Goal: Task Accomplishment & Management: Complete application form

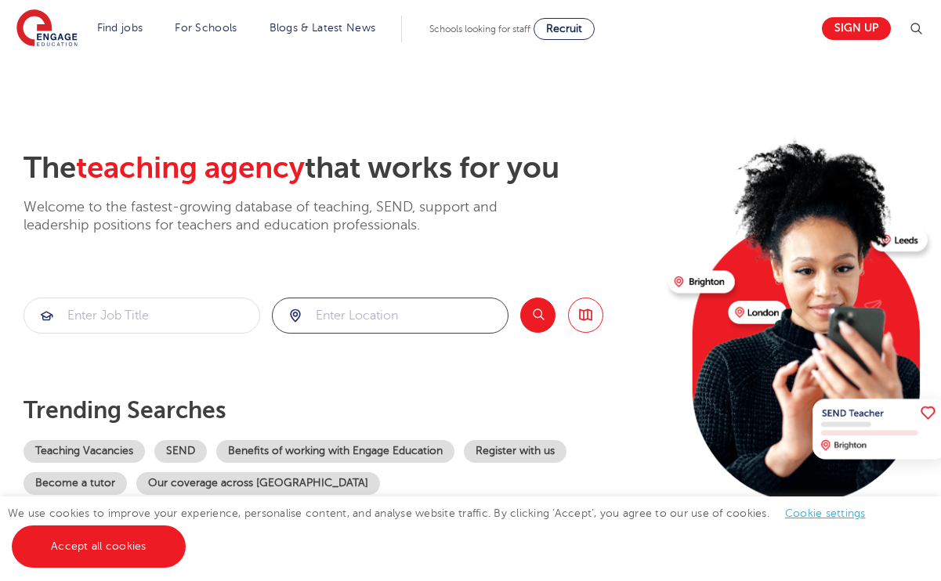
click at [334, 315] on input "search" at bounding box center [390, 315] width 235 height 34
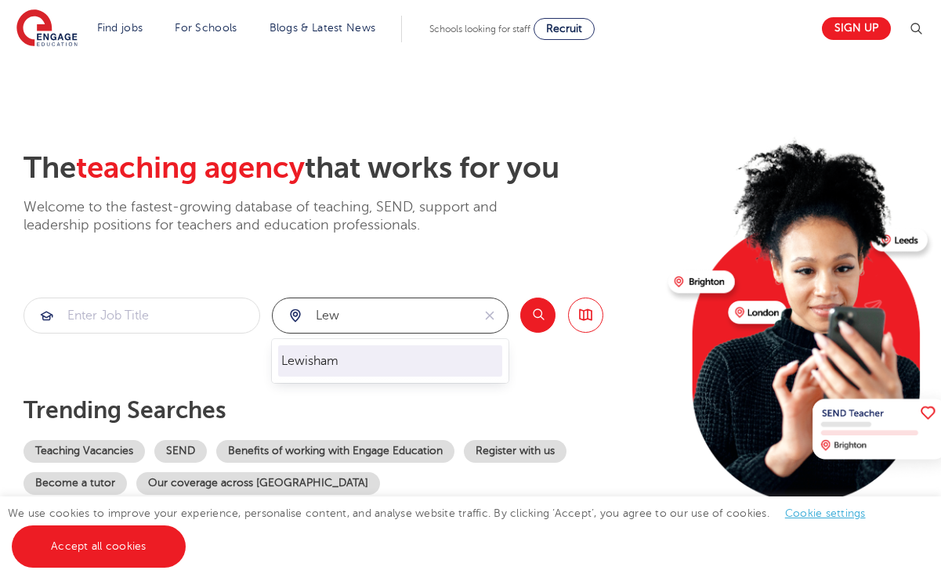
click at [334, 372] on li "Lewisham" at bounding box center [390, 360] width 224 height 31
type input "Lewisham"
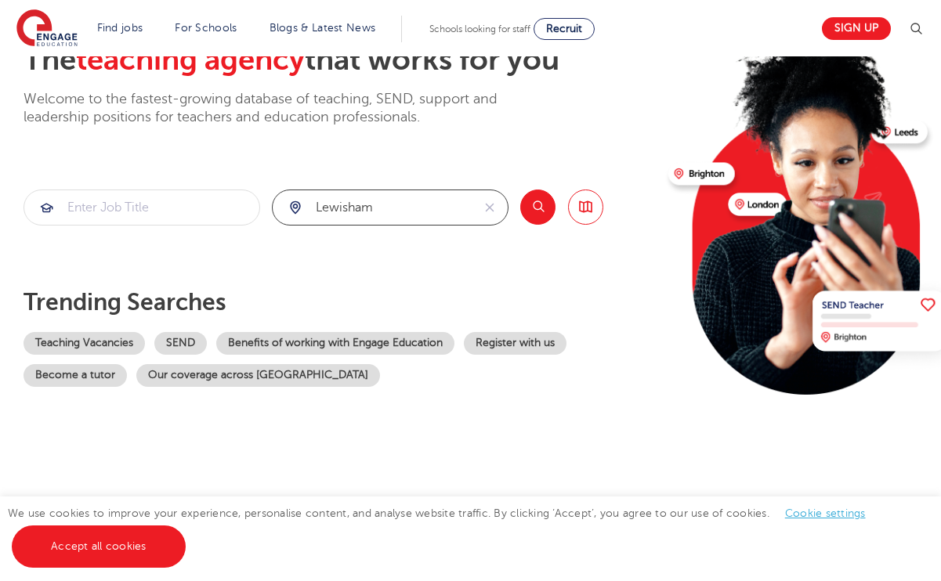
scroll to position [130, 0]
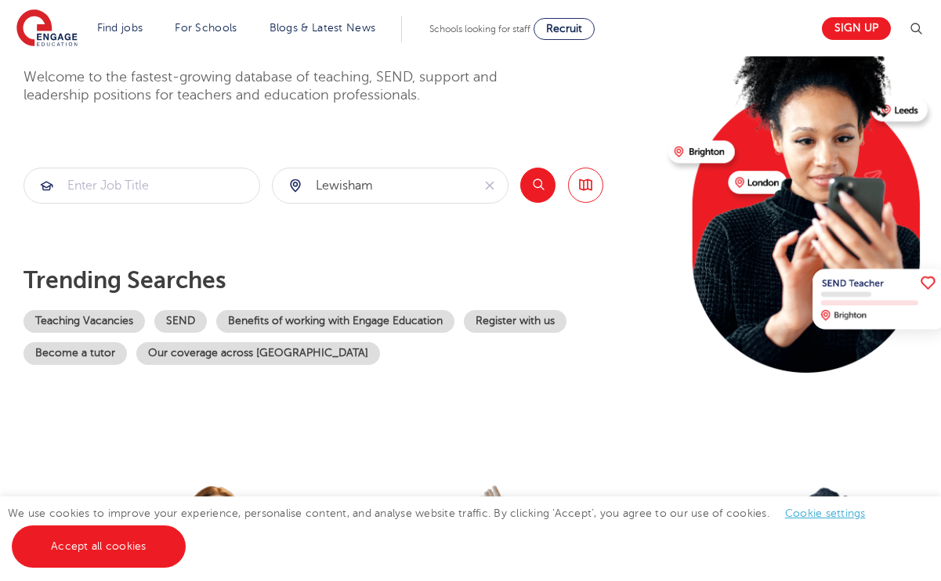
click at [545, 182] on button "Search" at bounding box center [537, 185] width 35 height 35
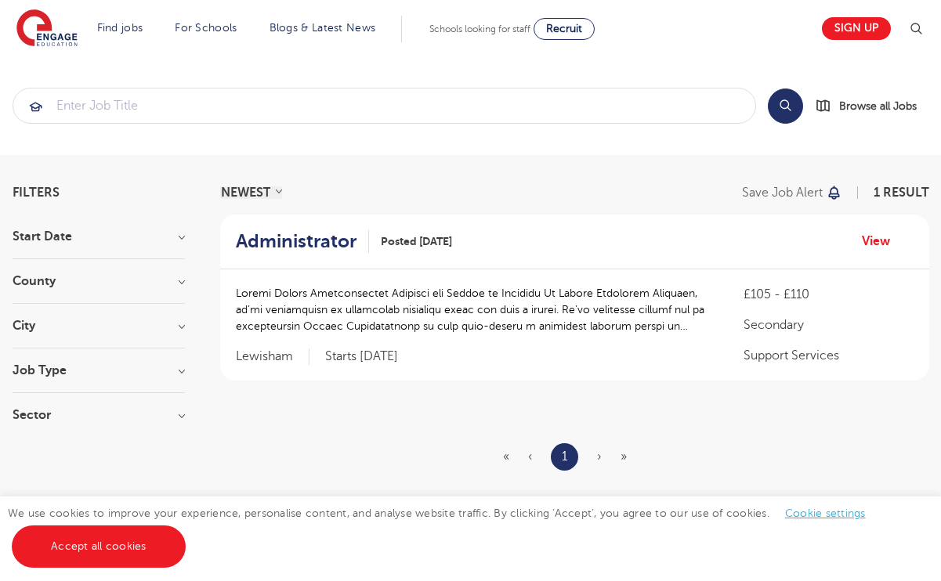
scroll to position [154, 0]
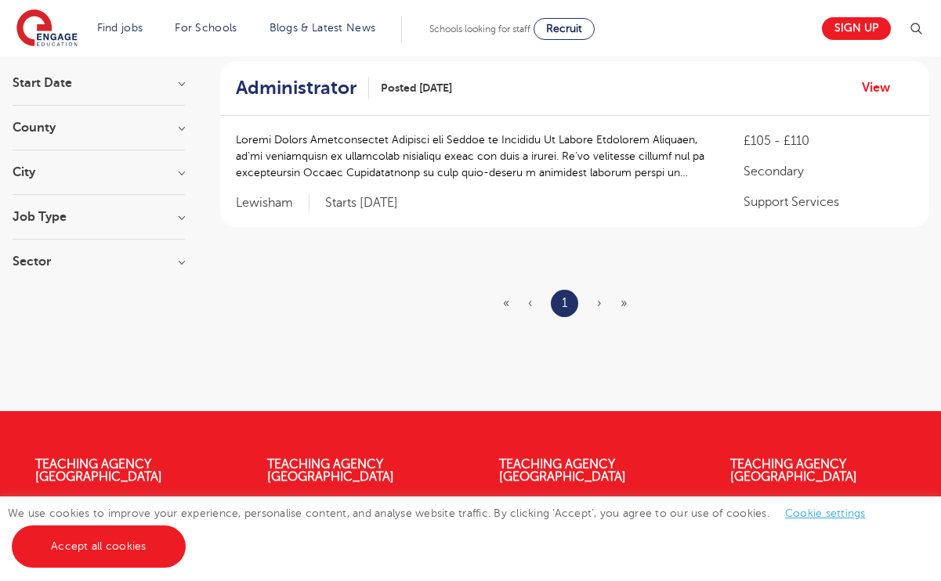
click at [329, 92] on h2 "Administrator" at bounding box center [296, 88] width 121 height 23
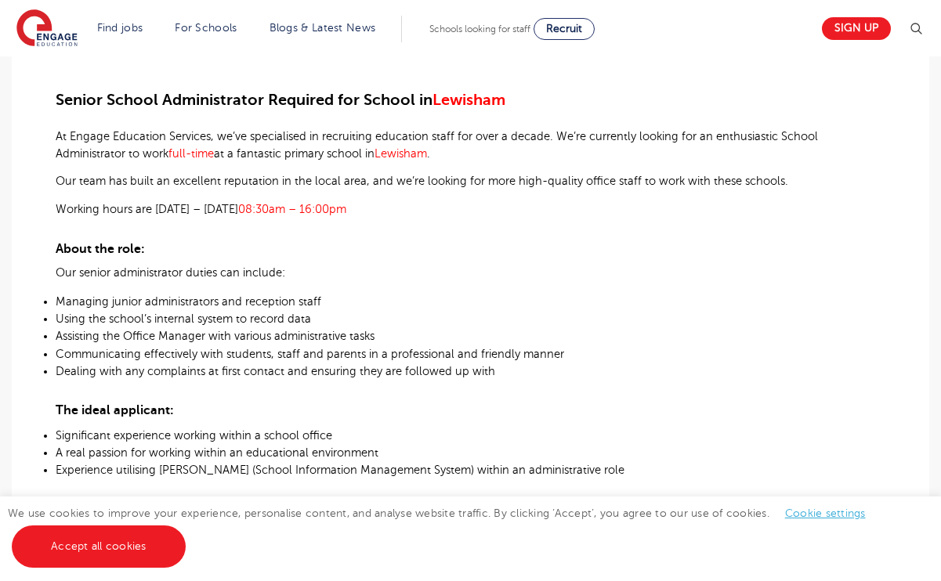
scroll to position [416, 0]
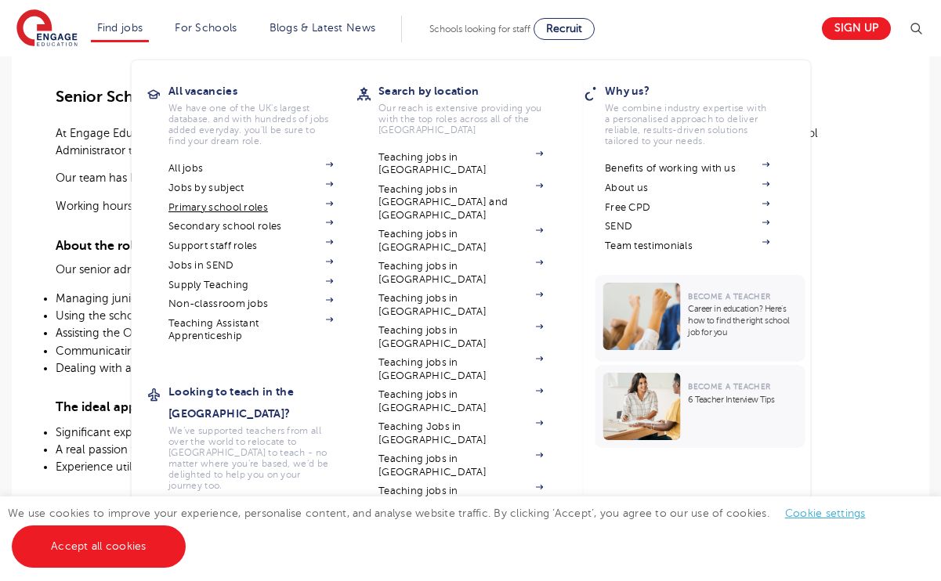
click at [213, 204] on link "Primary school roles" at bounding box center [250, 207] width 164 height 13
click at [230, 298] on link "Non-classroom jobs" at bounding box center [250, 304] width 164 height 13
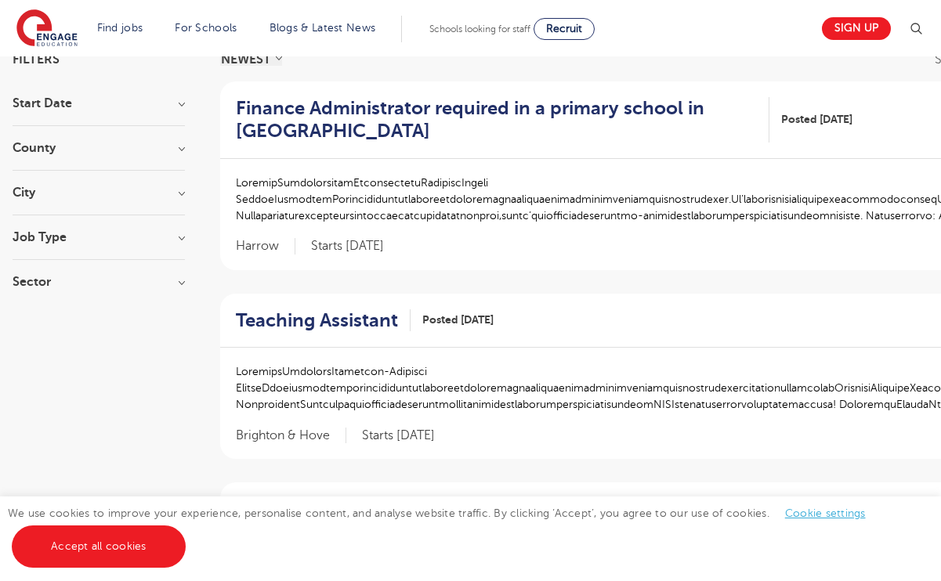
scroll to position [169, 0]
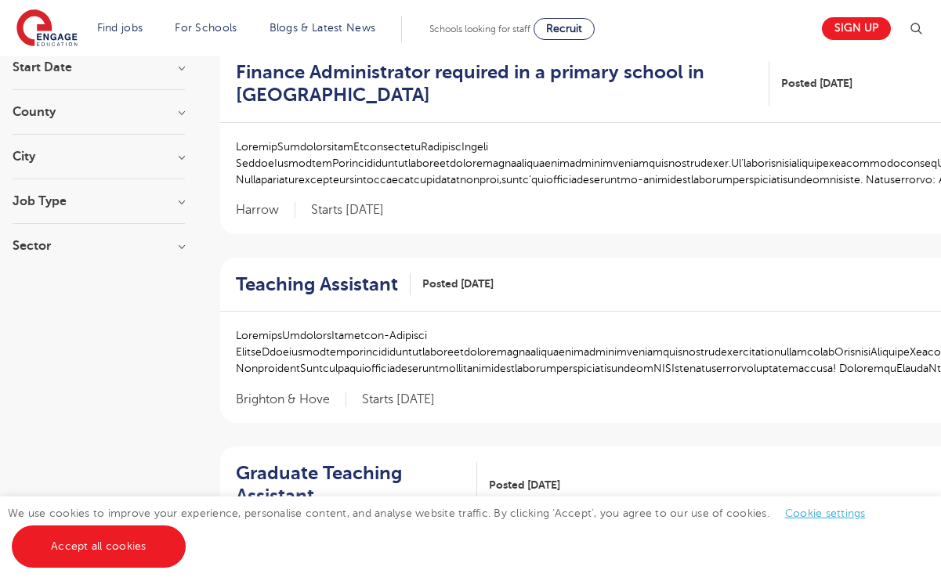
click at [84, 155] on h3 "City" at bounding box center [99, 156] width 172 height 13
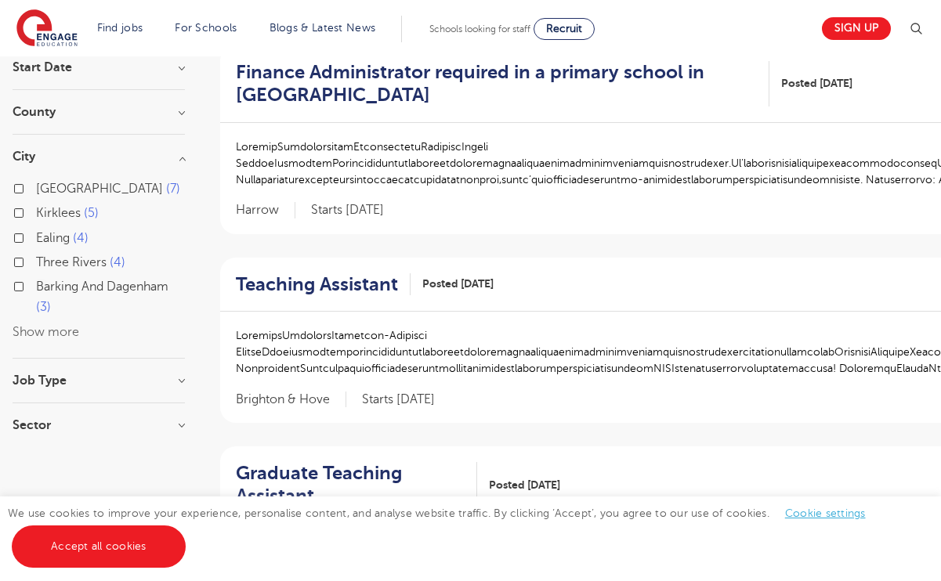
click at [34, 334] on button "Show more" at bounding box center [46, 332] width 67 height 14
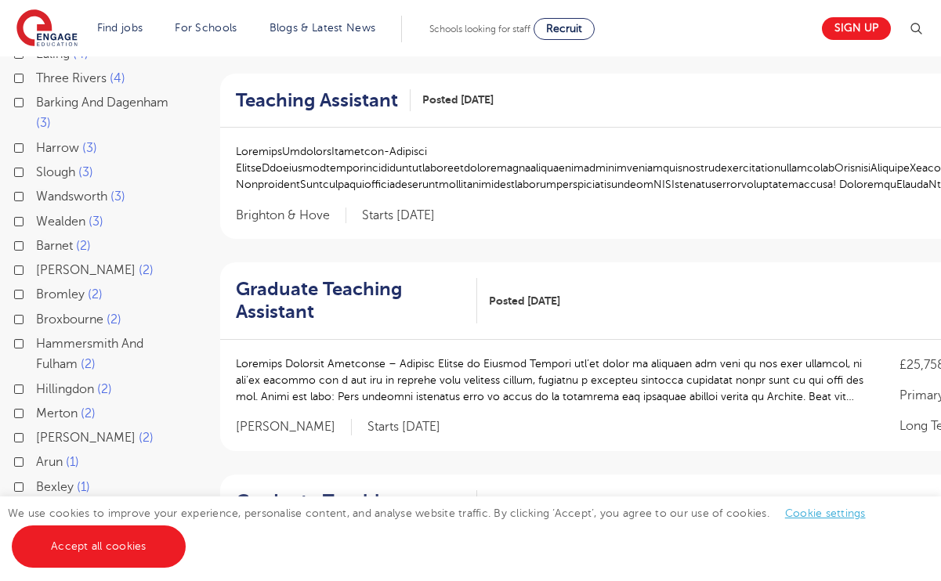
scroll to position [356, 0]
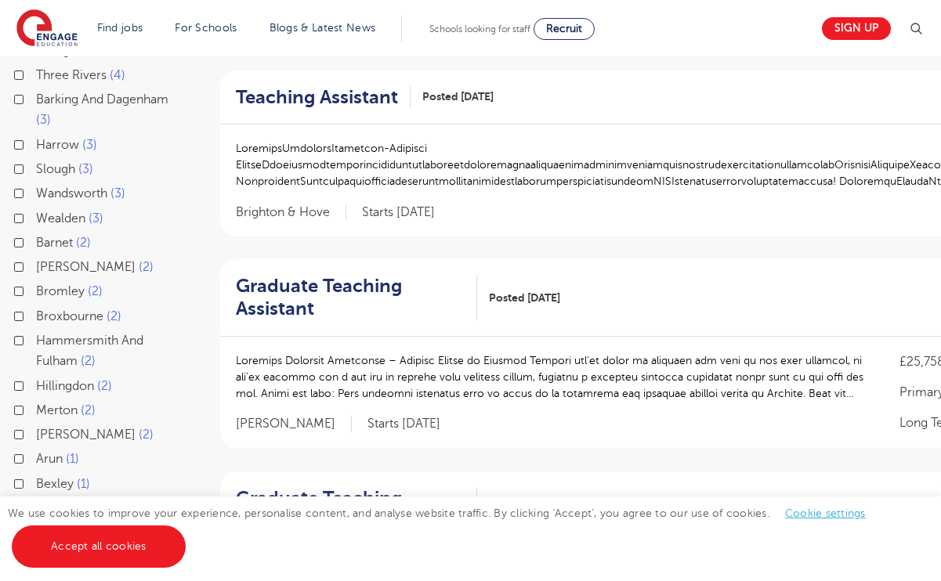
click at [36, 291] on label "Bromley 2" at bounding box center [69, 291] width 67 height 20
click at [36, 291] on input "Bromley 2" at bounding box center [41, 289] width 10 height 10
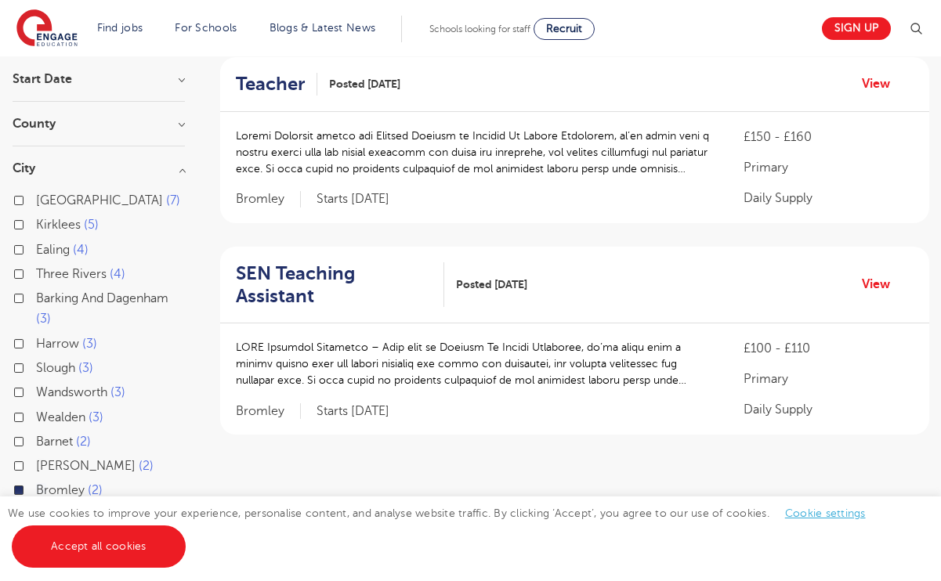
scroll to position [191, 0]
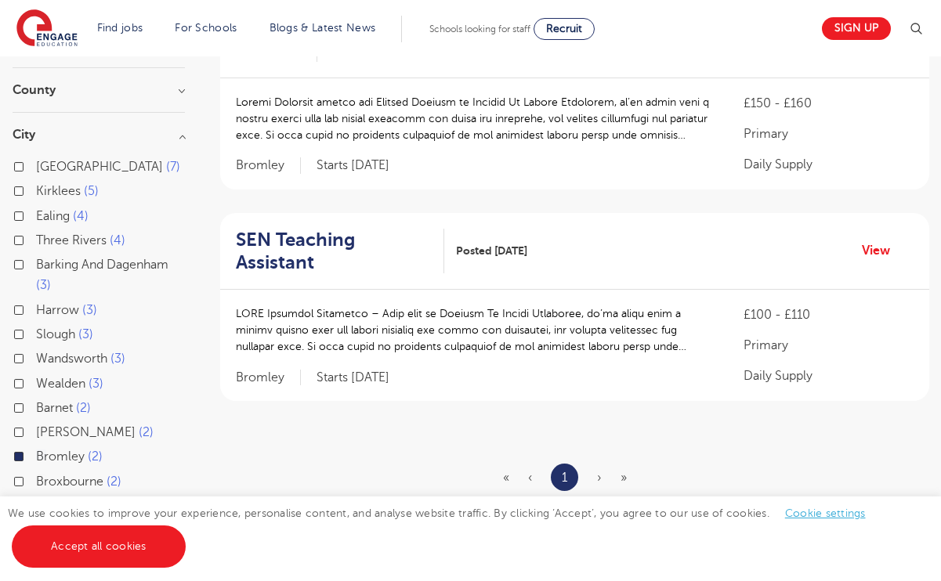
click at [345, 237] on h2 "SEN Teaching Assistant" at bounding box center [334, 251] width 196 height 45
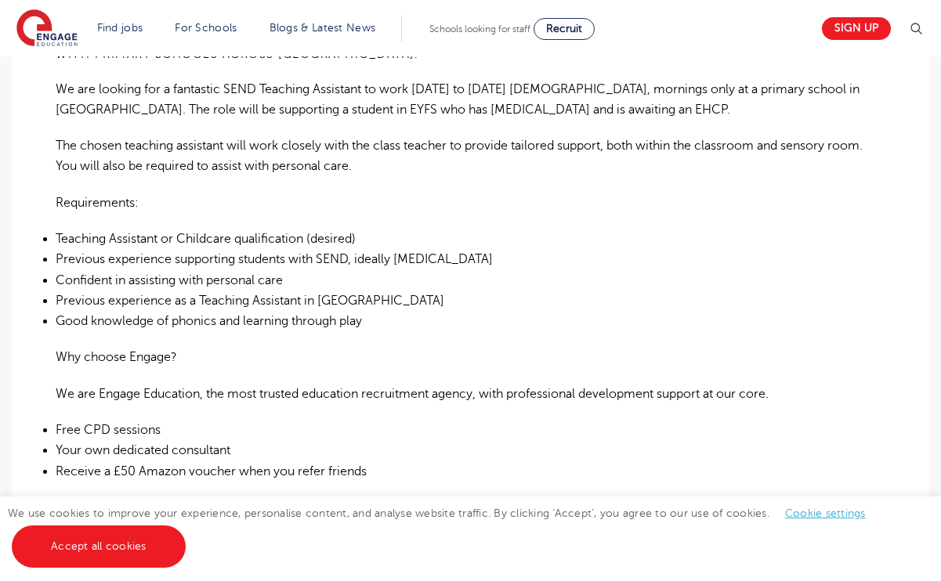
scroll to position [534, 0]
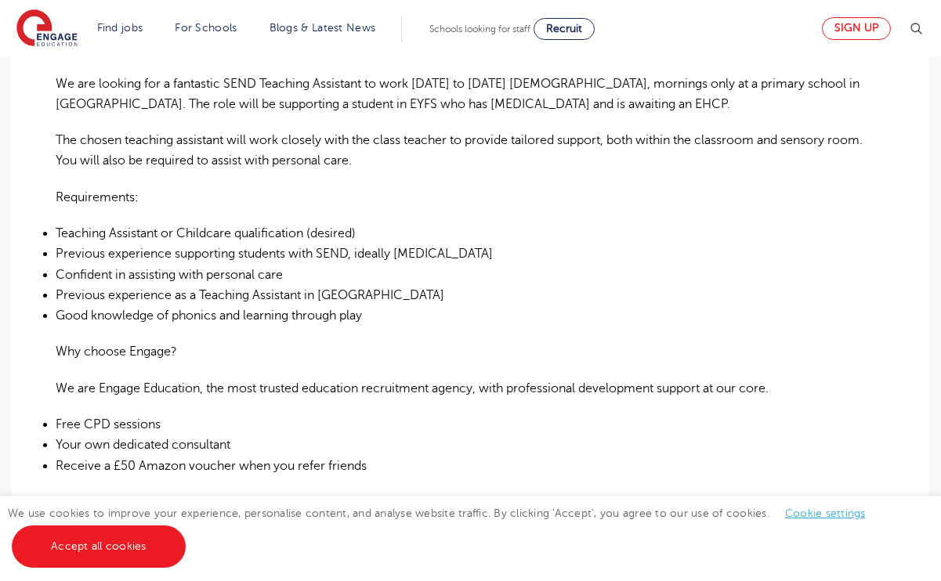
click at [833, 33] on link "Sign up" at bounding box center [856, 28] width 69 height 23
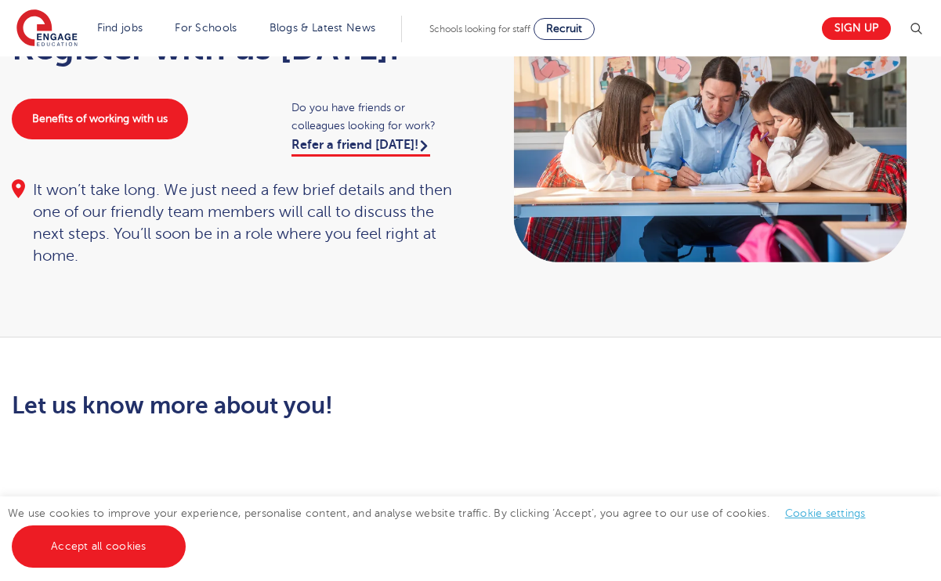
scroll to position [78, 0]
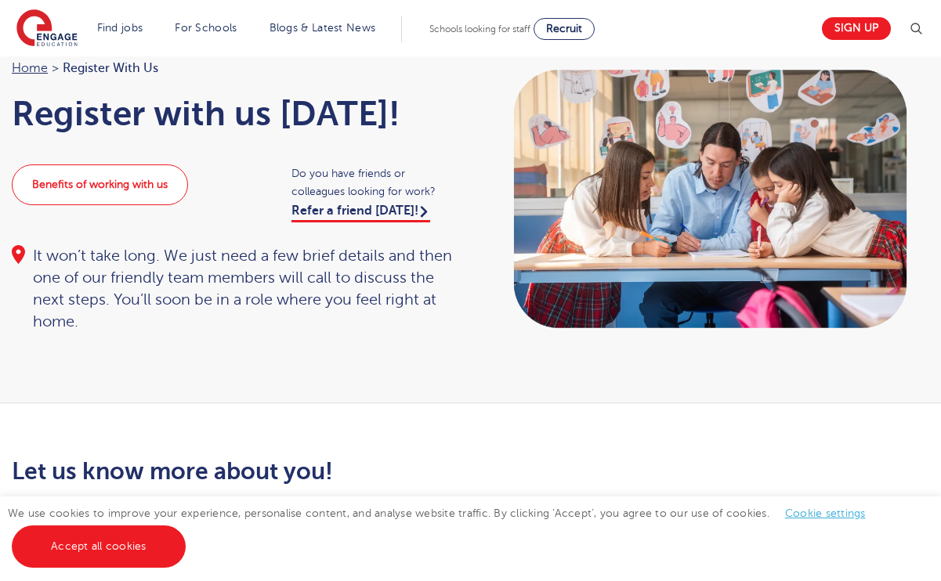
click at [137, 174] on link "Benefits of working with us" at bounding box center [100, 184] width 176 height 41
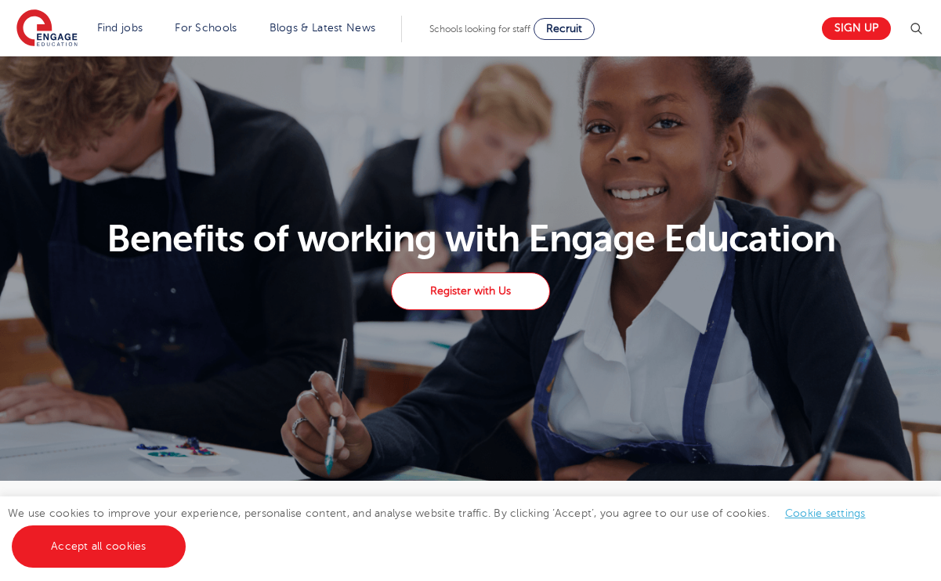
click at [505, 289] on link "Register with Us" at bounding box center [470, 292] width 158 height 38
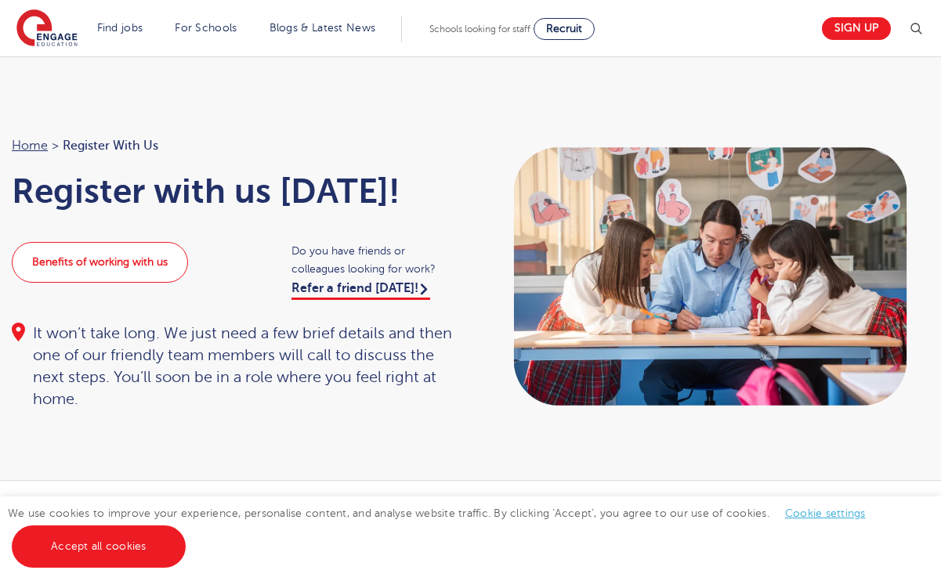
click at [177, 273] on link "Benefits of working with us" at bounding box center [100, 262] width 176 height 41
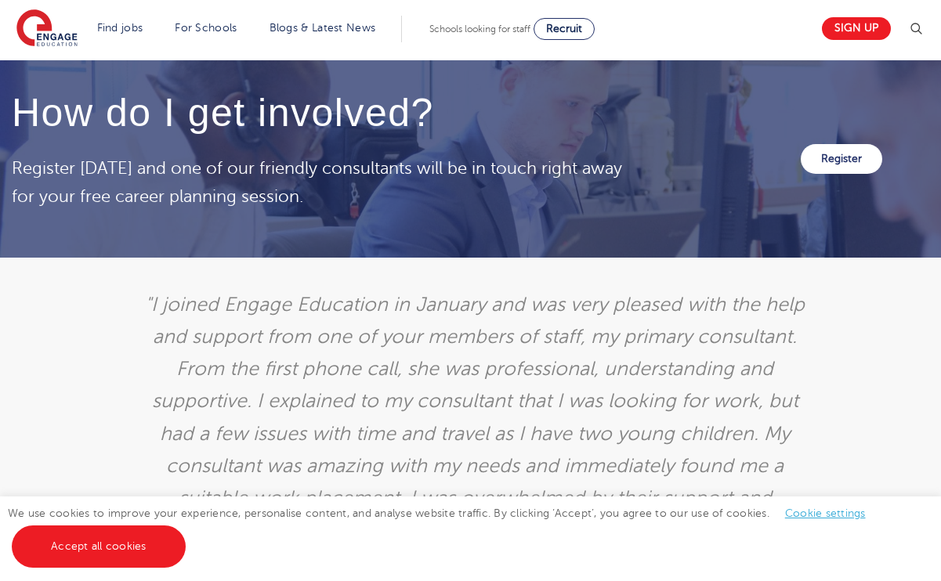
scroll to position [2484, 0]
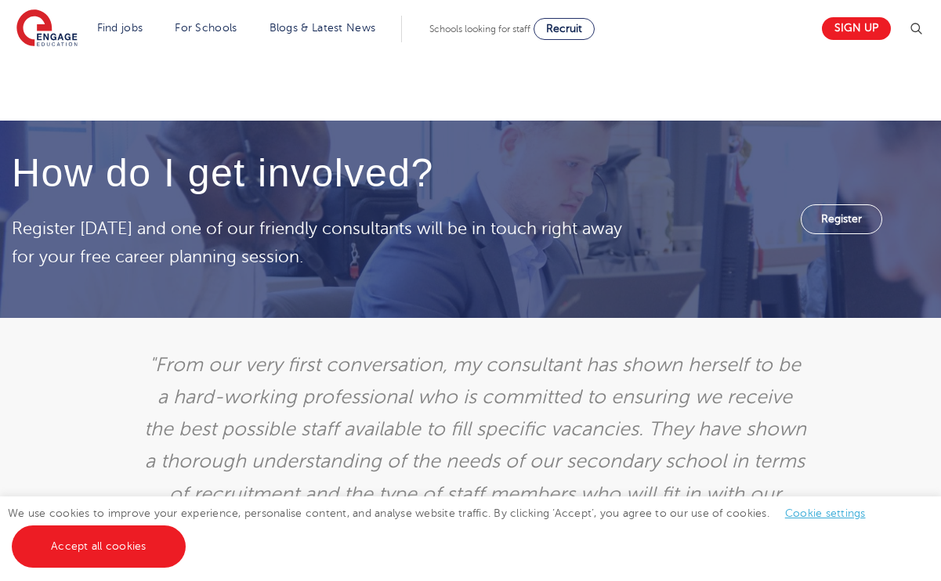
click at [822, 234] on link "Register" at bounding box center [841, 219] width 81 height 30
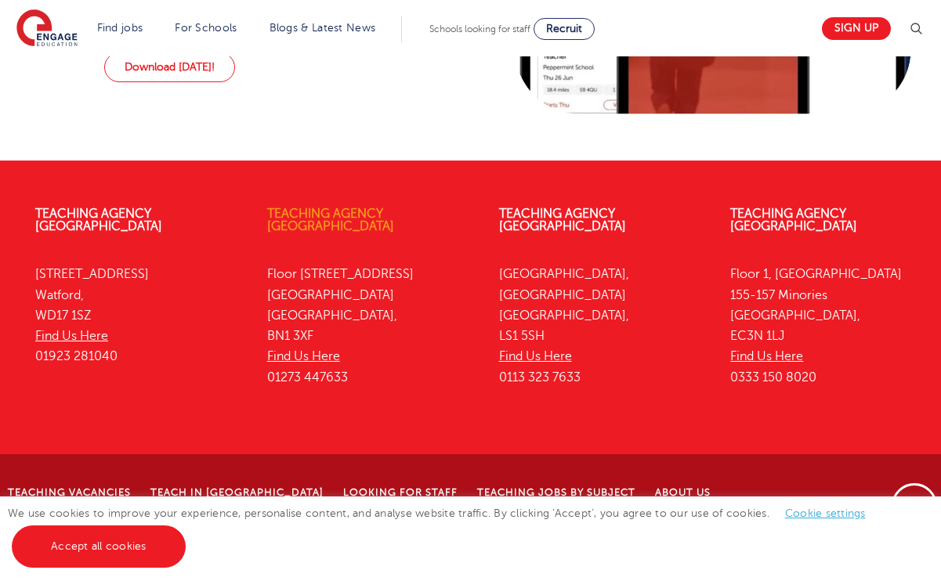
scroll to position [1345, 0]
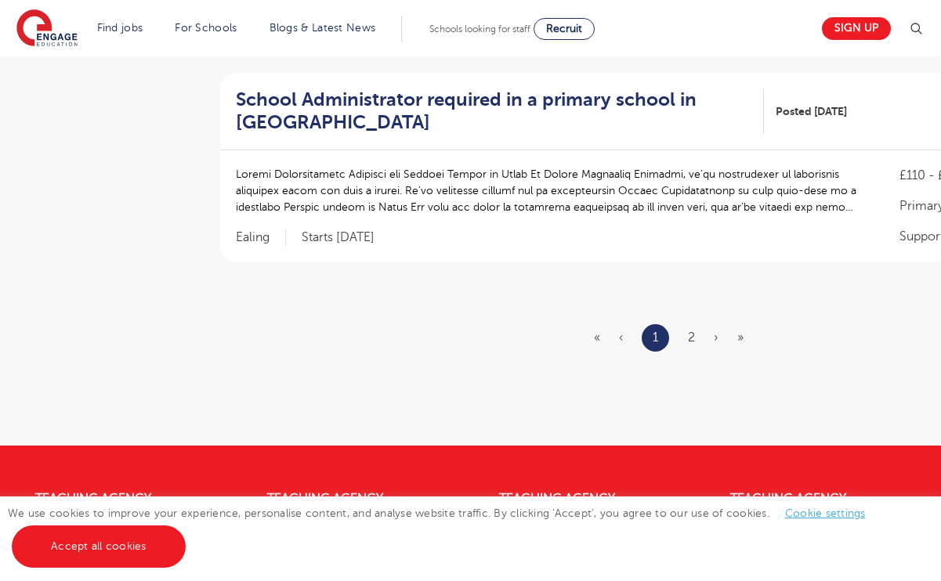
scroll to position [1939, 0]
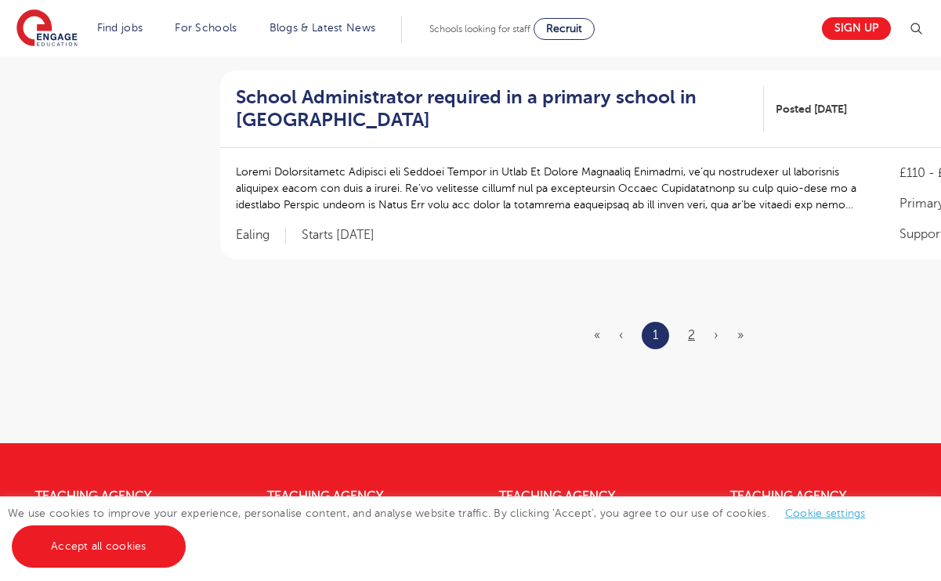
click at [694, 328] on link "2" at bounding box center [691, 335] width 7 height 14
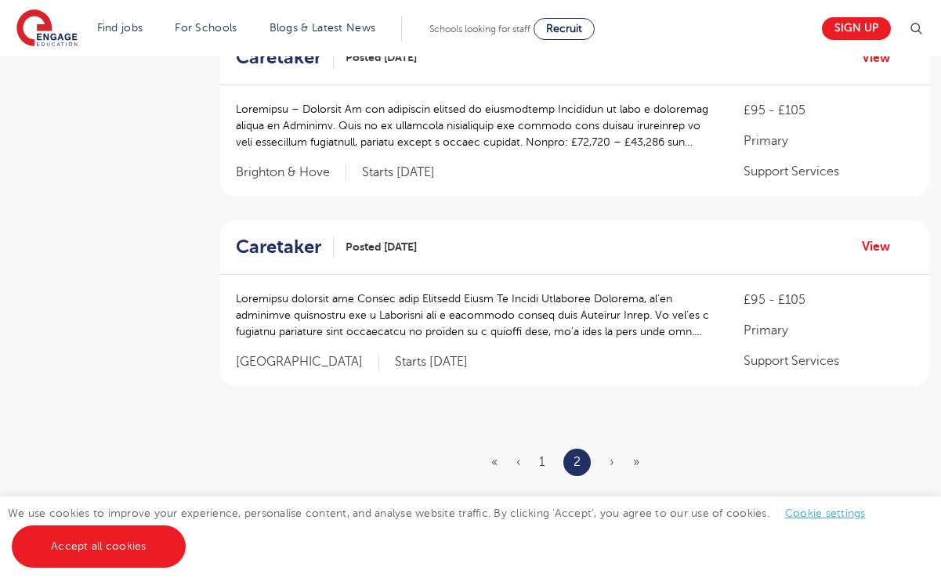
scroll to position [591, 0]
